Goal: Task Accomplishment & Management: Manage account settings

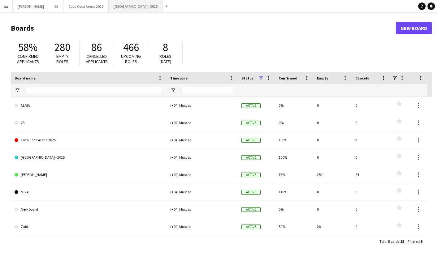
click at [109, 7] on button "[GEOGRAPHIC_DATA] - 2025 Close" at bounding box center [136, 6] width 54 height 12
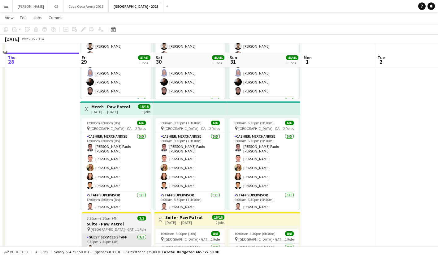
scroll to position [407, 0]
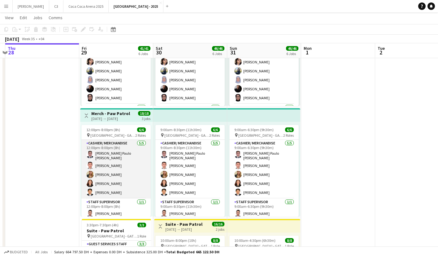
click at [116, 165] on app-card-role "Cashier/ Merchandise [DATE] 12:00pm-8:00pm (8h) [PERSON_NAME] [PERSON_NAME] [PE…" at bounding box center [115, 169] width 69 height 59
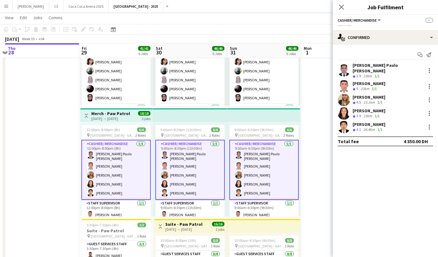
click at [342, 95] on app-user-avatar at bounding box center [344, 100] width 12 height 12
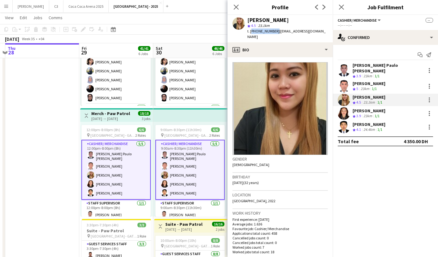
drag, startPoint x: 274, startPoint y: 32, endPoint x: 250, endPoint y: 32, distance: 23.2
click at [250, 32] on span "t. [PHONE_NUMBER]" at bounding box center [263, 31] width 32 height 5
copy span "[PHONE_NUMBER]"
click at [343, 109] on app-user-avatar at bounding box center [344, 113] width 12 height 12
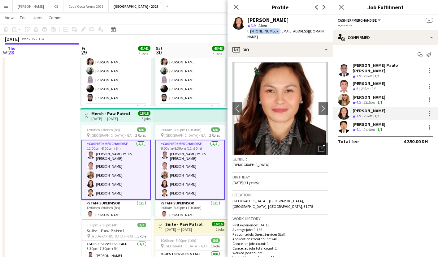
drag, startPoint x: 267, startPoint y: 31, endPoint x: 250, endPoint y: 32, distance: 17.3
click at [250, 32] on span "t. [PHONE_NUMBER]" at bounding box center [263, 31] width 32 height 5
copy span "[PHONE_NUMBER]"
click at [345, 122] on app-user-avatar at bounding box center [344, 127] width 12 height 12
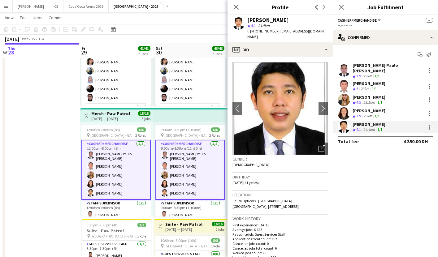
drag, startPoint x: 276, startPoint y: 31, endPoint x: 251, endPoint y: 31, distance: 25.4
click at [251, 31] on span "t. [PHONE_NUMBER]" at bounding box center [263, 31] width 32 height 5
copy span "[PHONE_NUMBER]"
click at [236, 4] on app-icon "Close pop-in" at bounding box center [236, 7] width 9 height 9
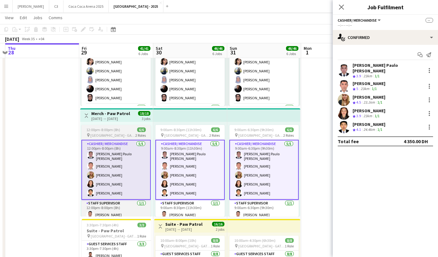
click at [111, 135] on span "[GEOGRAPHIC_DATA] - GATE 7" at bounding box center [112, 135] width 45 height 5
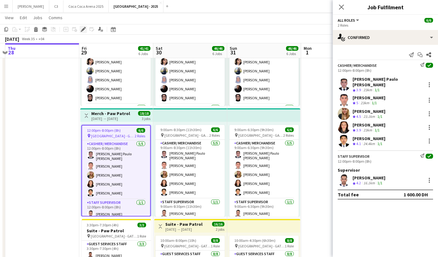
click at [82, 28] on icon "Edit" at bounding box center [83, 29] width 5 height 5
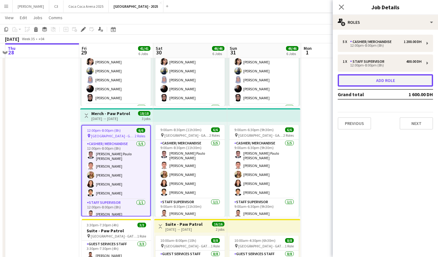
click at [376, 82] on button "Add role" at bounding box center [385, 80] width 95 height 12
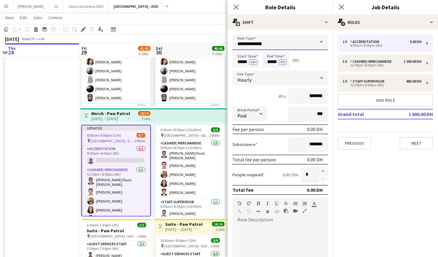
click at [278, 41] on input "**********" at bounding box center [279, 42] width 95 height 15
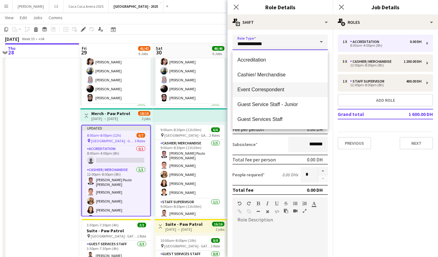
scroll to position [10, 0]
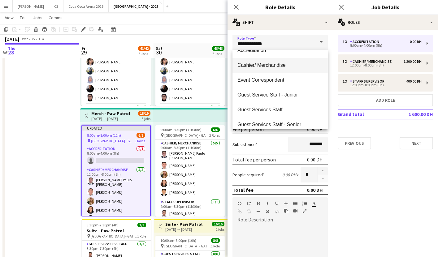
click at [263, 68] on span "Cashier/ Merchandise" at bounding box center [279, 65] width 85 height 6
type input "**********"
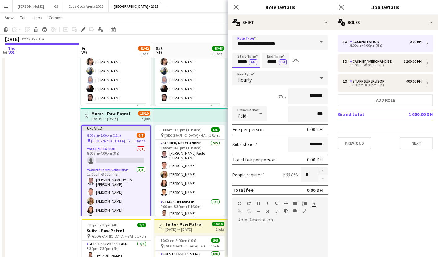
click at [242, 62] on input "*****" at bounding box center [245, 60] width 27 height 15
type input "*****"
click at [251, 62] on button "AM" at bounding box center [253, 62] width 8 height 6
type input "*****"
click at [298, 101] on input "*******" at bounding box center [308, 96] width 40 height 15
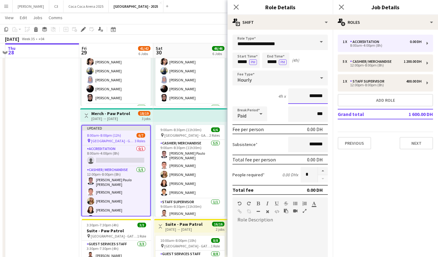
click at [294, 93] on input "*******" at bounding box center [308, 96] width 40 height 15
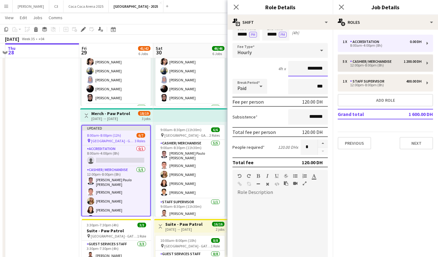
scroll to position [38, 0]
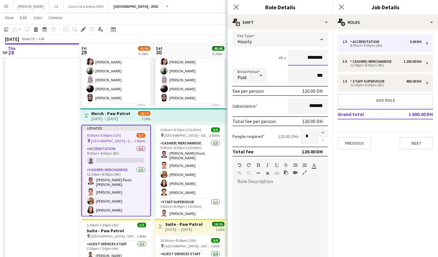
type input "********"
click at [271, 198] on div at bounding box center [279, 224] width 95 height 74
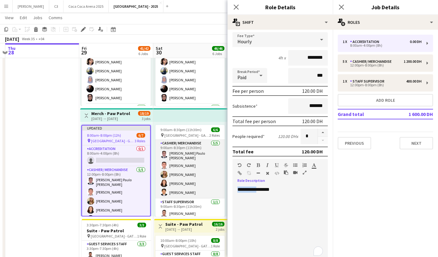
drag, startPoint x: 256, startPoint y: 191, endPoint x: 216, endPoint y: 191, distance: 39.9
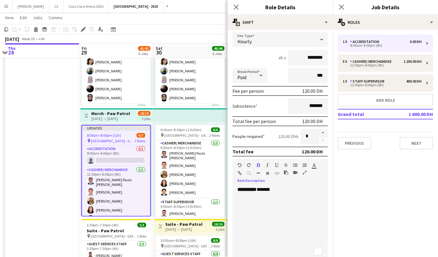
click at [280, 195] on div "********* *******" at bounding box center [279, 224] width 95 height 74
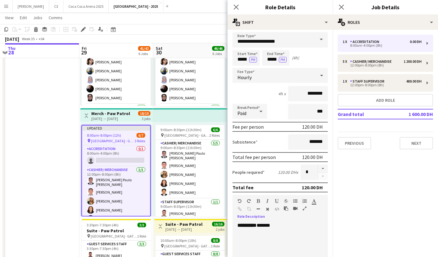
scroll to position [0, 0]
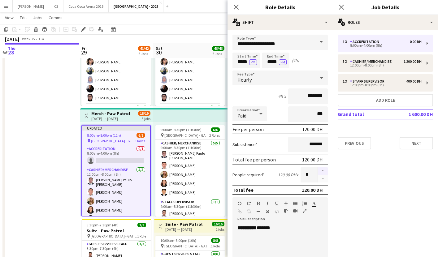
click at [322, 172] on button "button" at bounding box center [323, 171] width 10 height 8
type input "*"
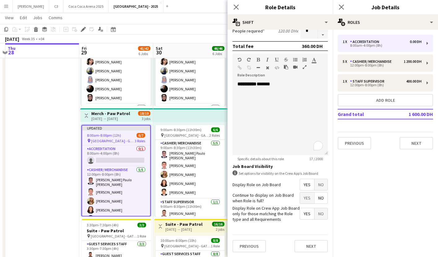
click at [306, 202] on span "Yes" at bounding box center [307, 198] width 14 height 11
click at [306, 241] on button "Next" at bounding box center [310, 246] width 33 height 12
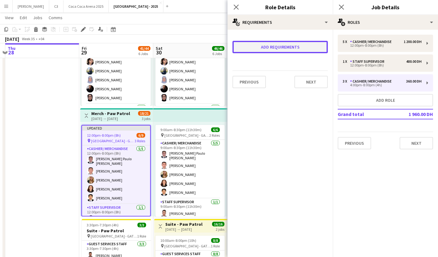
click at [257, 46] on button "Add requirements" at bounding box center [279, 47] width 95 height 12
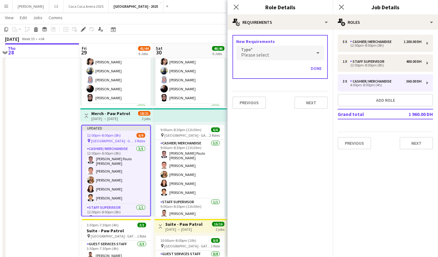
click at [262, 55] on span "Please select" at bounding box center [255, 55] width 28 height 6
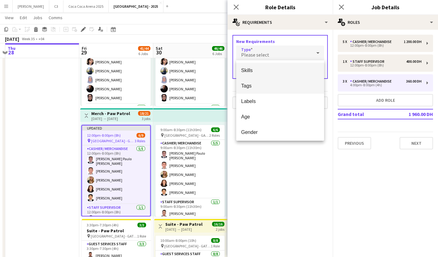
click at [256, 86] on span "Tags" at bounding box center [280, 86] width 78 height 6
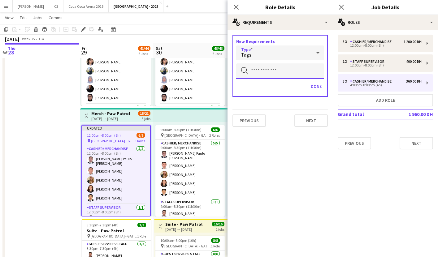
click at [258, 73] on input "text" at bounding box center [280, 70] width 88 height 15
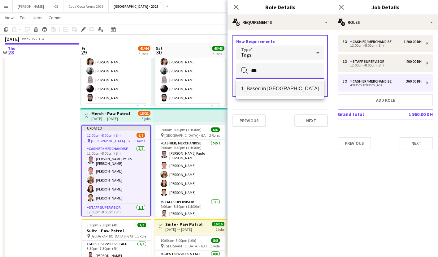
type input "***"
click at [281, 93] on mat-option "1_Based in [GEOGRAPHIC_DATA]" at bounding box center [280, 88] width 88 height 15
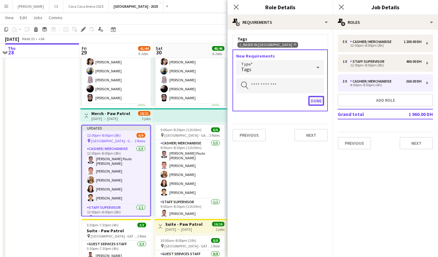
click at [310, 97] on button "Done" at bounding box center [316, 101] width 16 height 10
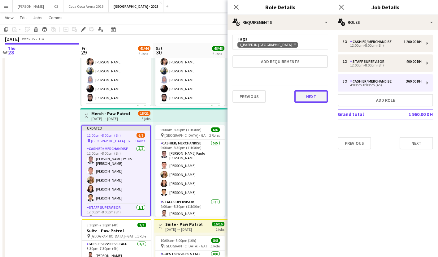
click at [316, 91] on button "Next" at bounding box center [310, 96] width 33 height 12
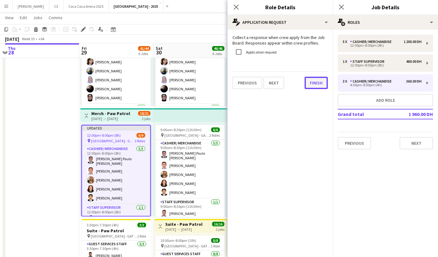
click at [318, 77] on button "Finish" at bounding box center [316, 83] width 23 height 12
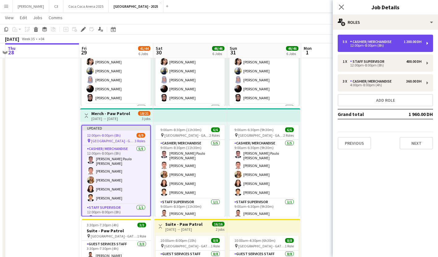
click at [376, 44] on div "12:00pm-8:00pm (8h)" at bounding box center [382, 45] width 79 height 3
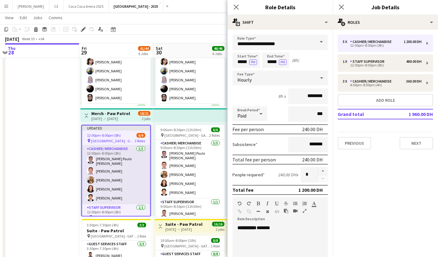
click at [111, 180] on app-card-role "Cashier/ Merchandise [DATE] 12:00pm-8:00pm (8h) [PERSON_NAME] [PERSON_NAME] [PE…" at bounding box center [116, 174] width 68 height 59
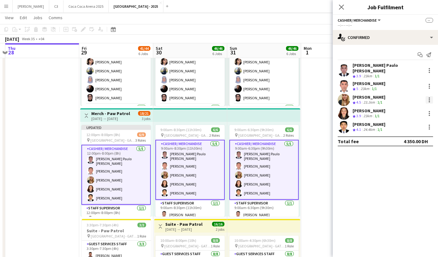
click at [430, 96] on div at bounding box center [429, 99] width 7 height 7
click at [405, 149] on span "Remove" at bounding box center [399, 151] width 19 height 5
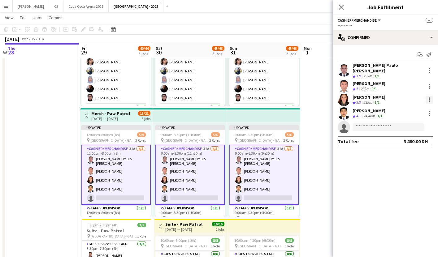
click at [428, 96] on div at bounding box center [429, 99] width 7 height 7
click at [402, 151] on span "Remove" at bounding box center [399, 151] width 19 height 5
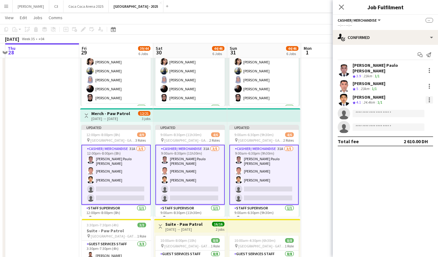
click at [428, 96] on div at bounding box center [429, 99] width 7 height 7
click at [394, 152] on span "Remove" at bounding box center [399, 151] width 19 height 5
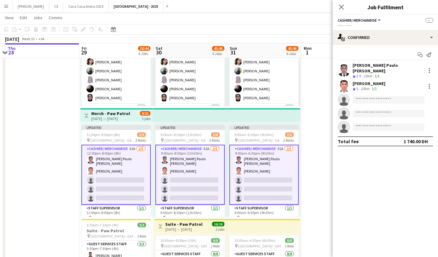
click at [116, 151] on app-card-role "Cashier/ Merchandise 31A [DATE] 12:00pm-8:00pm (8h) [PERSON_NAME] Paulo [PERSON…" at bounding box center [115, 175] width 69 height 60
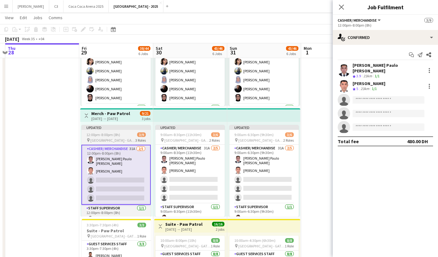
click at [114, 139] on span "[GEOGRAPHIC_DATA] - GATE 7" at bounding box center [112, 140] width 45 height 5
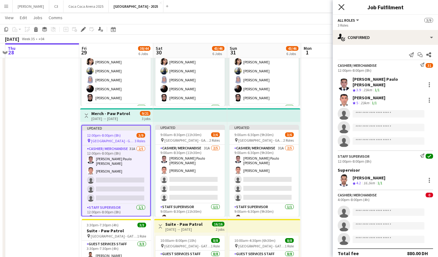
click at [344, 7] on icon "Close pop-in" at bounding box center [341, 7] width 6 height 6
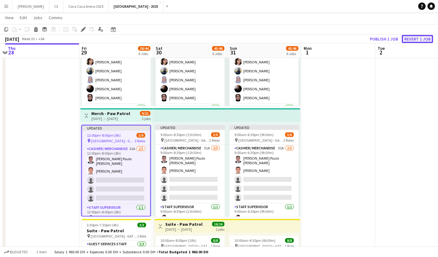
click at [415, 36] on button "Revert 1 job" at bounding box center [417, 39] width 31 height 8
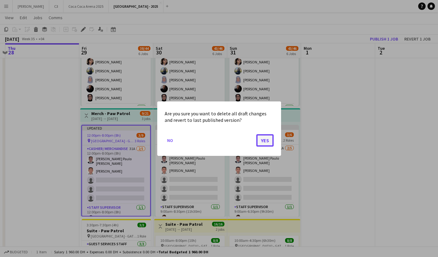
click at [263, 139] on button "Yes" at bounding box center [264, 140] width 17 height 12
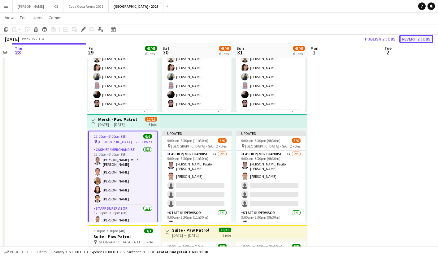
click at [414, 37] on button "Revert 2 jobs" at bounding box center [416, 39] width 34 height 8
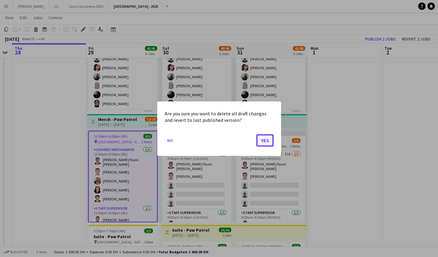
click at [263, 141] on button "Yes" at bounding box center [264, 140] width 17 height 12
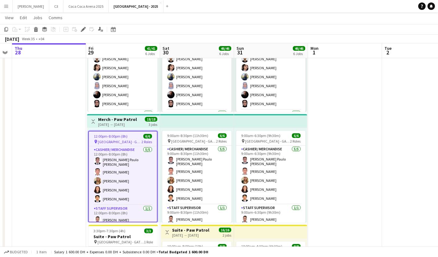
click at [122, 137] on span "12:00pm-8:00pm (8h)" at bounding box center [111, 136] width 34 height 5
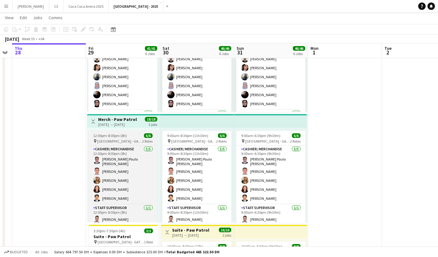
click at [127, 133] on div "12:00pm-8:00pm (8h) 6/6" at bounding box center [122, 135] width 69 height 5
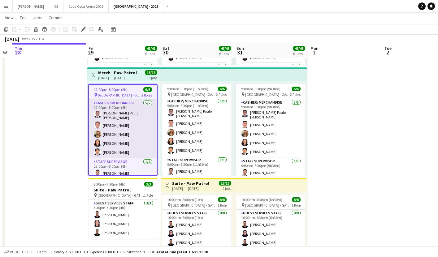
scroll to position [445, 0]
